Goal: Download file/media

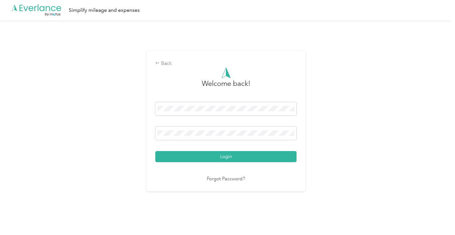
click at [226, 158] on button "Login" at bounding box center [225, 156] width 141 height 11
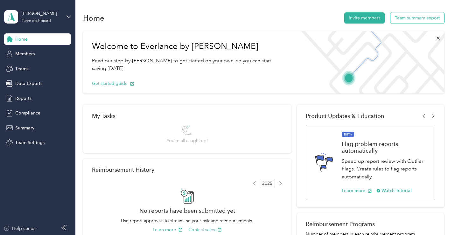
click at [400, 19] on button "Team summary export" at bounding box center [418, 17] width 54 height 11
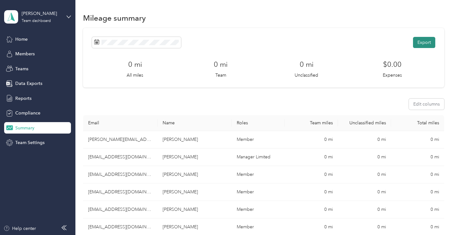
click at [424, 45] on button "Export" at bounding box center [424, 42] width 22 height 11
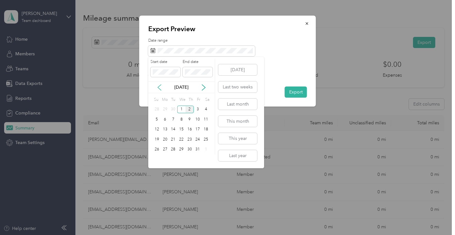
click at [159, 89] on icon at bounding box center [159, 87] width 6 height 6
click at [158, 141] on div "21" at bounding box center [157, 140] width 8 height 8
click at [174, 150] on div "30" at bounding box center [173, 150] width 8 height 8
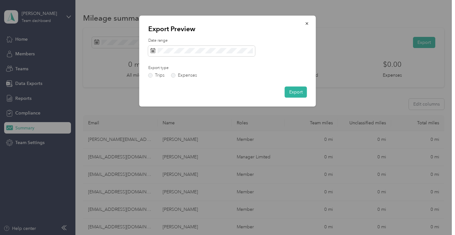
click at [174, 150] on div "30" at bounding box center [173, 150] width 8 height 8
click at [292, 95] on button "Export" at bounding box center [296, 92] width 22 height 11
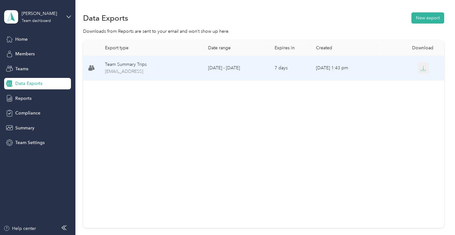
click at [424, 71] on icon "button" at bounding box center [424, 69] width 6 height 6
